Goal: Find contact information: Find contact information

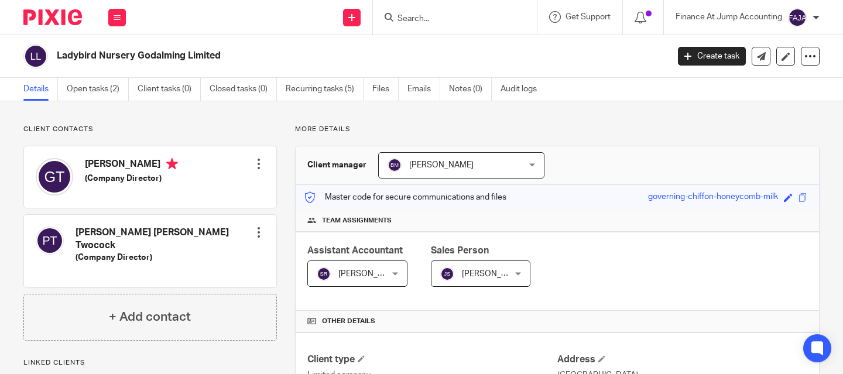
click at [494, 16] on input "Search" at bounding box center [449, 19] width 105 height 11
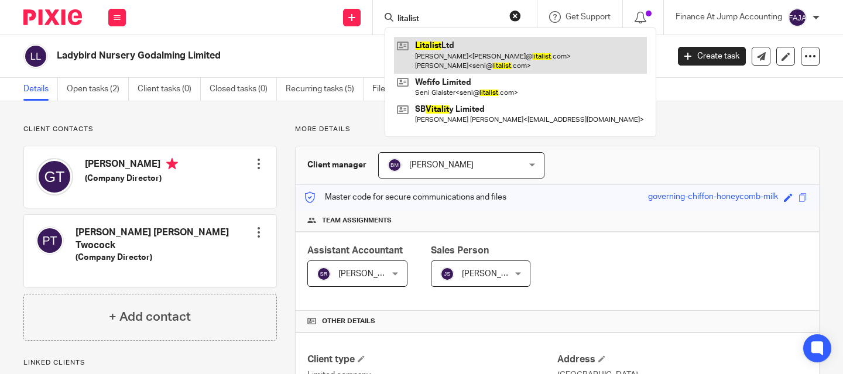
type input "litalist"
click at [514, 64] on link at bounding box center [520, 55] width 253 height 36
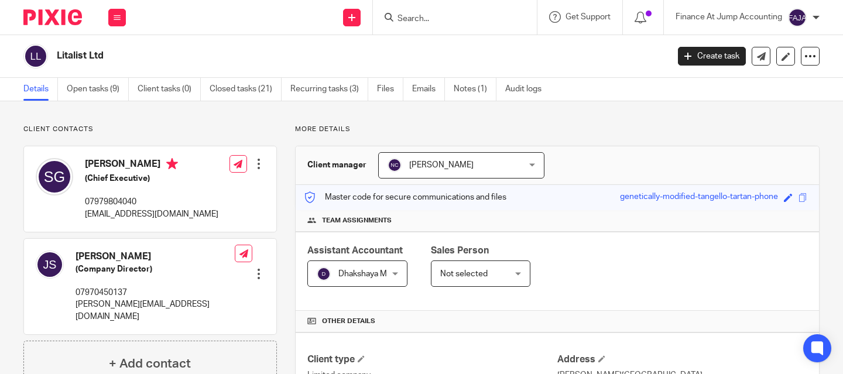
click at [93, 216] on p "seni@litalist.com" at bounding box center [152, 215] width 134 height 12
copy div "seni@litalist.com"
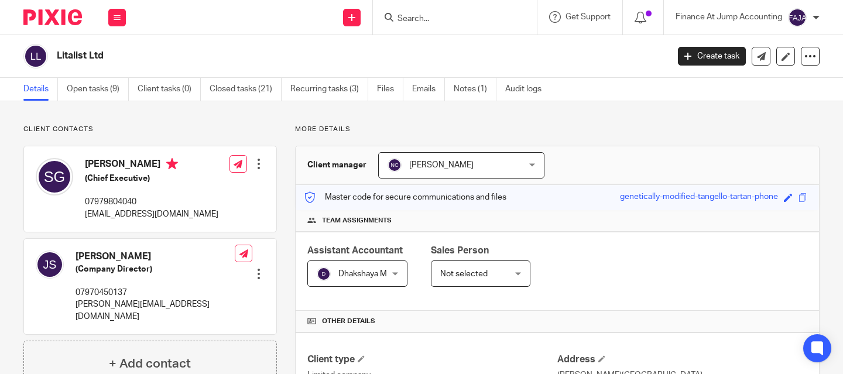
click at [438, 25] on div at bounding box center [455, 17] width 164 height 35
click at [415, 19] on input "Search" at bounding box center [449, 19] width 105 height 11
paste input "https://go.ignitionapp.com/client-portal/91c8d17b238331a4e3e1eb8867c079e6ccbfbe…"
type input "https://go.ignitionapp.com/client-portal/91c8d17b238331a4e3e1eb8867c079e6ccbfbe…"
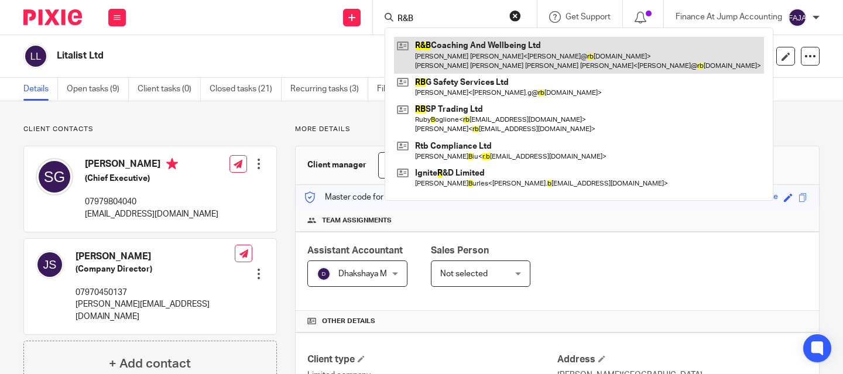
type input "R&B"
click at [482, 61] on link at bounding box center [579, 55] width 370 height 36
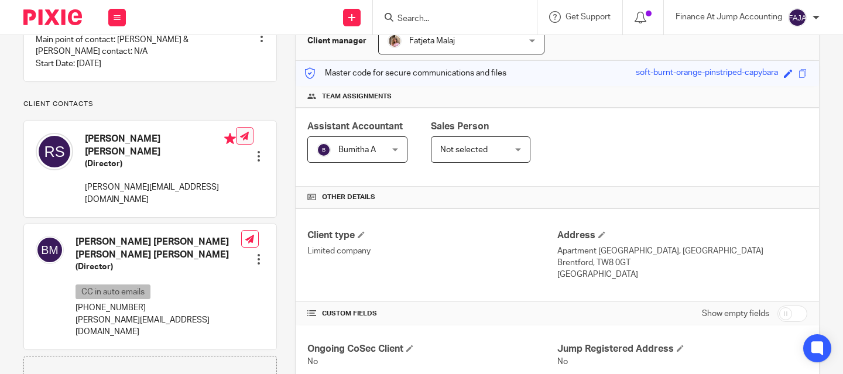
scroll to position [125, 0]
click at [136, 199] on p "ramiro@rbcoaching.org" at bounding box center [160, 193] width 151 height 24
copy div "ramiro@rbcoaching.org"
